Goal: Transaction & Acquisition: Purchase product/service

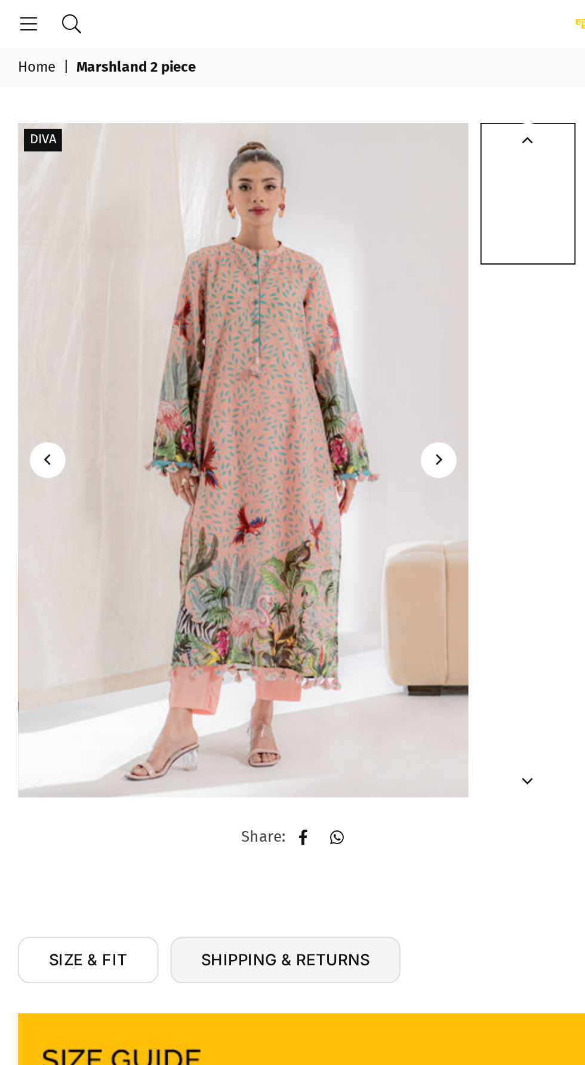
click at [12, 208] on img at bounding box center [122, 230] width 226 height 338
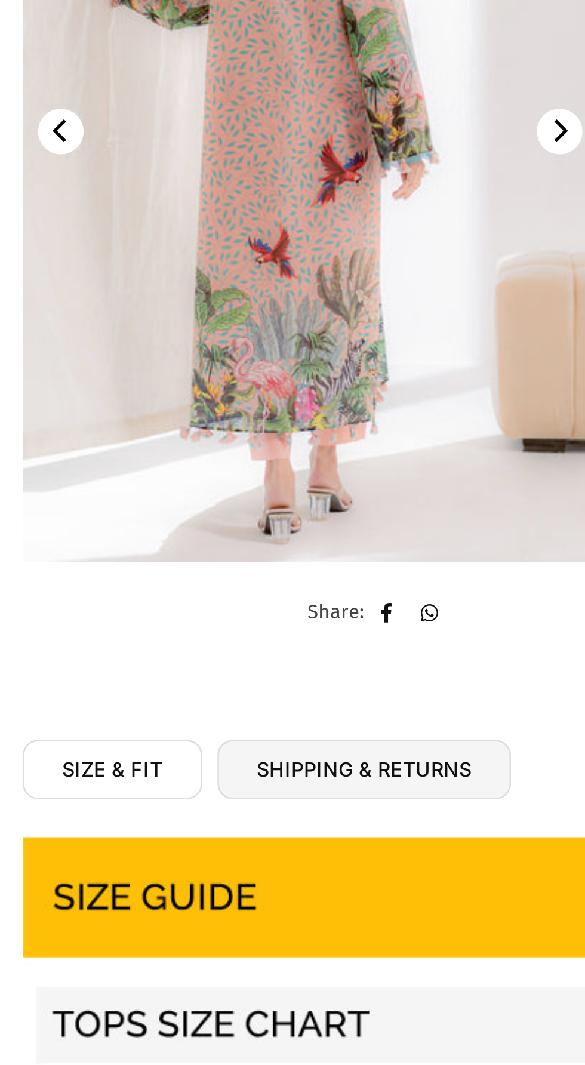
click at [100, 275] on img at bounding box center [122, 230] width 226 height 338
click at [224, 227] on button "Next" at bounding box center [220, 230] width 18 height 18
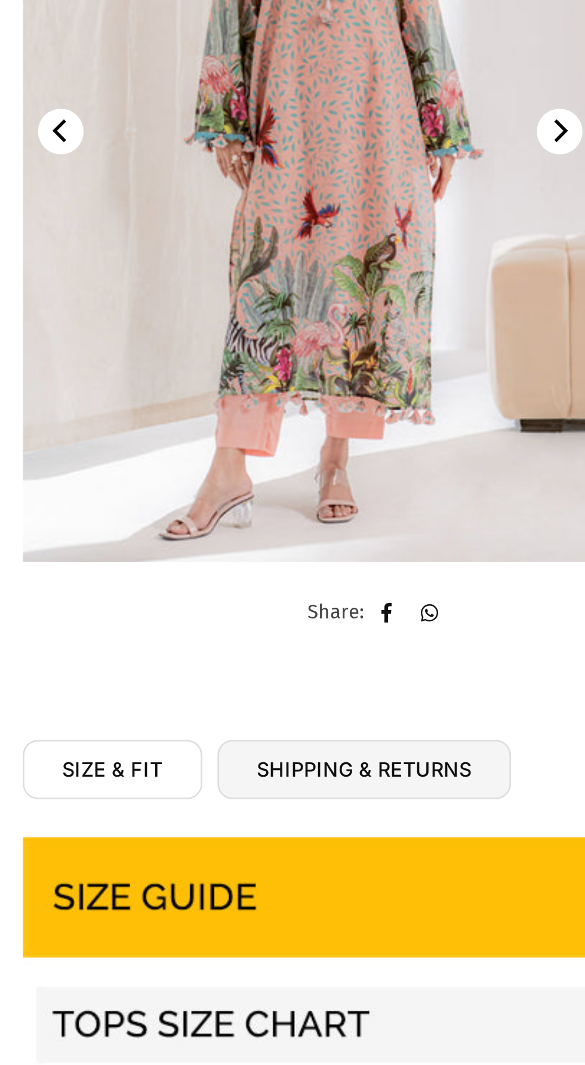
click at [217, 229] on icon "Next" at bounding box center [219, 230] width 9 height 9
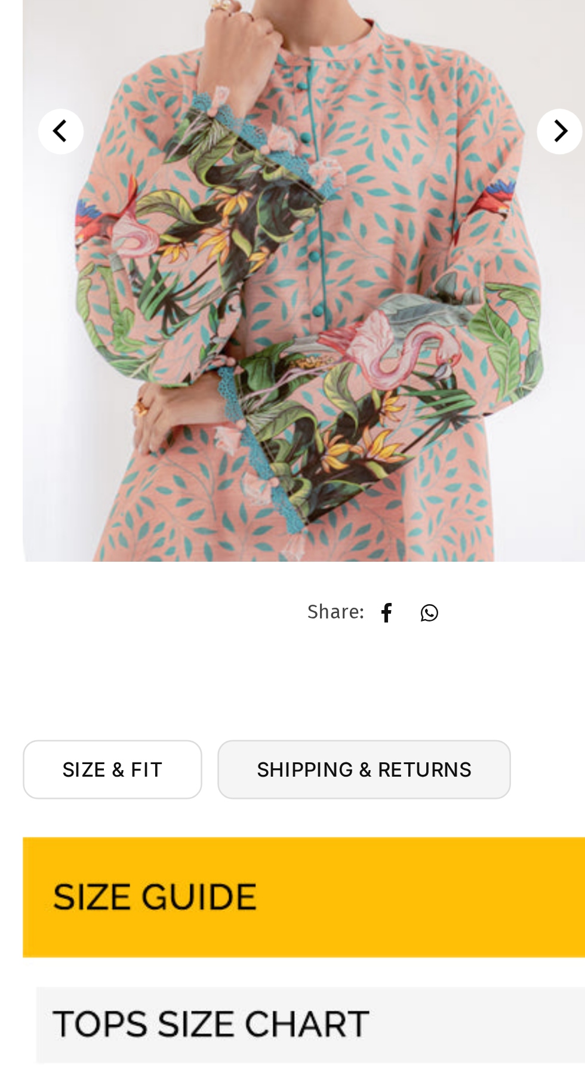
click at [145, 258] on img at bounding box center [121, 230] width 226 height 338
click at [217, 229] on icon "Next" at bounding box center [219, 230] width 9 height 9
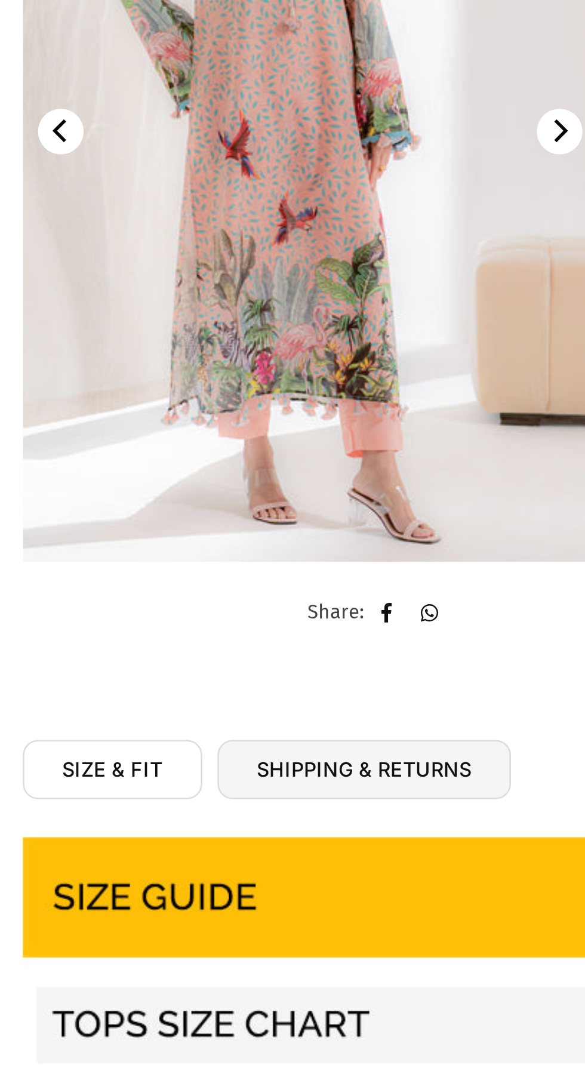
click at [116, 614] on img at bounding box center [292, 720] width 567 height 426
